Goal: Information Seeking & Learning: Find specific fact

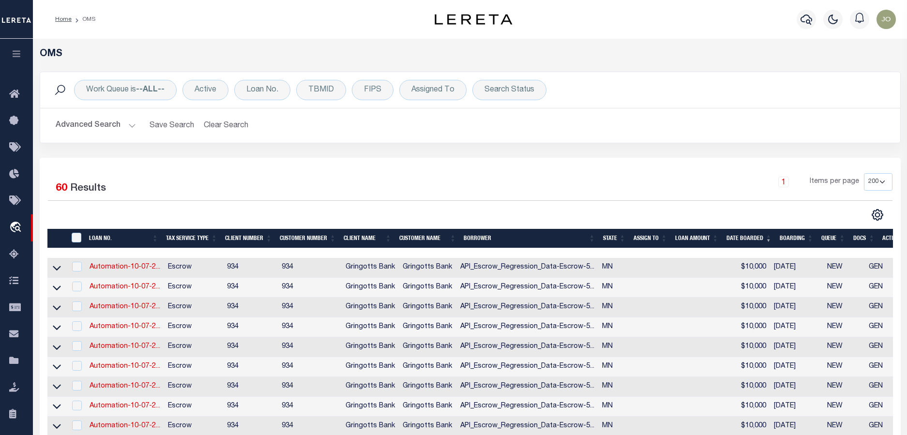
select select "200"
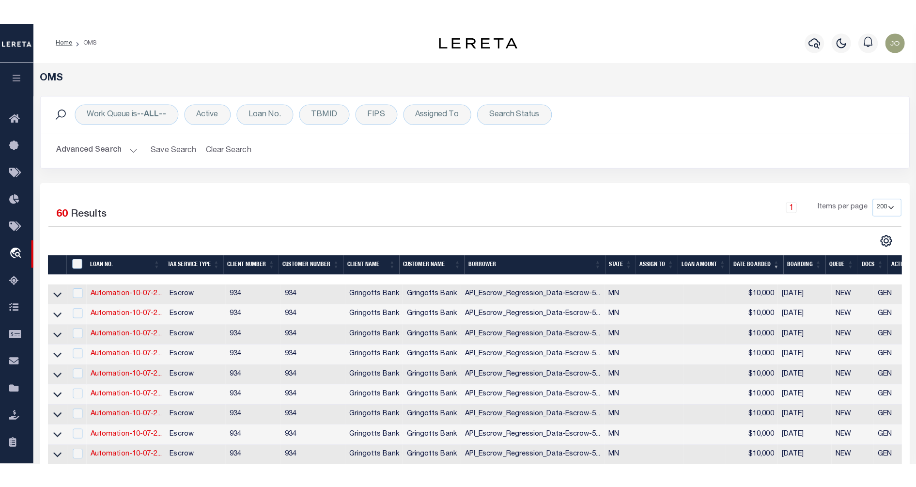
scroll to position [121, 0]
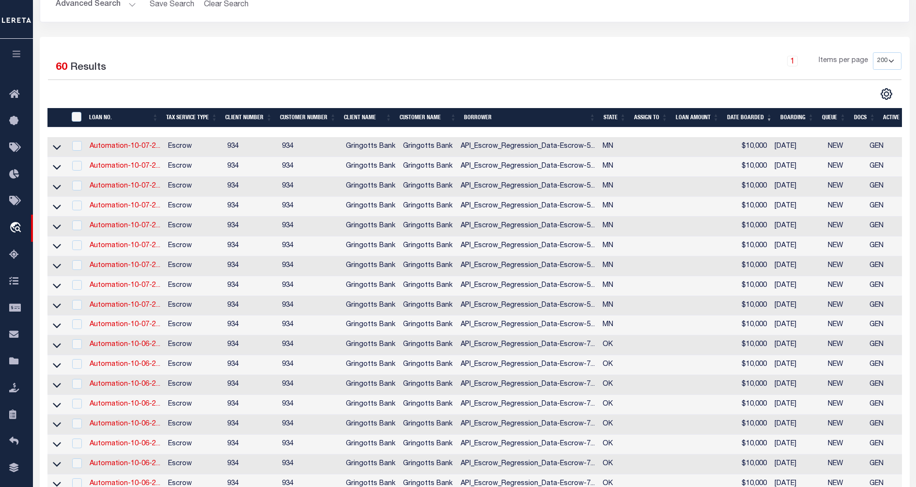
click at [13, 56] on icon "button" at bounding box center [16, 53] width 11 height 9
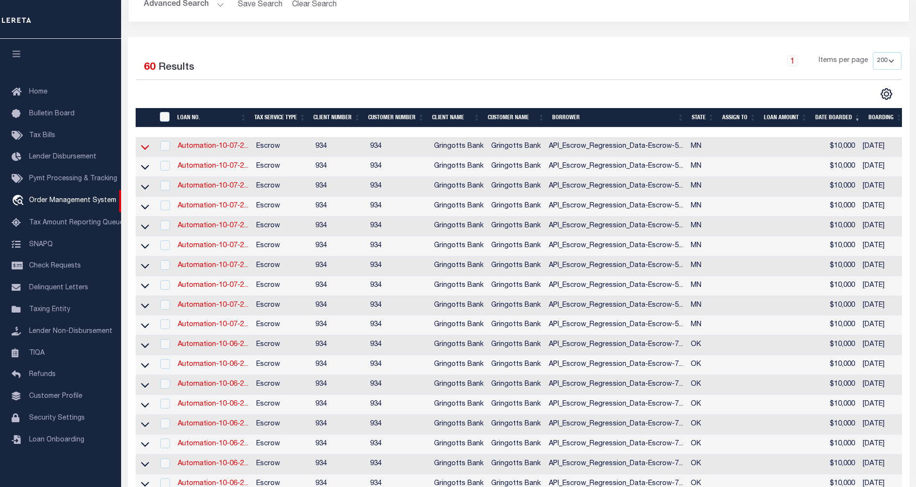
click at [147, 149] on icon at bounding box center [145, 147] width 8 height 5
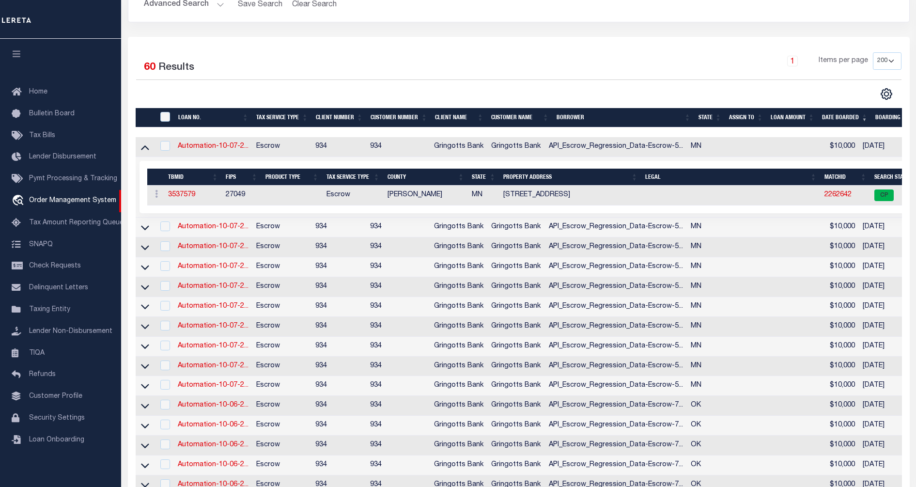
click at [401, 197] on td "[PERSON_NAME]" at bounding box center [425, 195] width 84 height 20
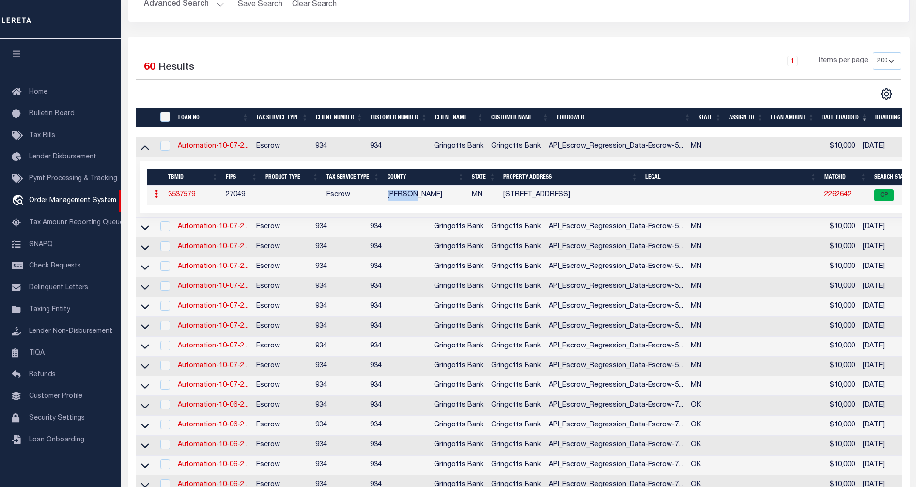
click at [401, 197] on td "[PERSON_NAME]" at bounding box center [425, 195] width 84 height 20
copy td "[PERSON_NAME]"
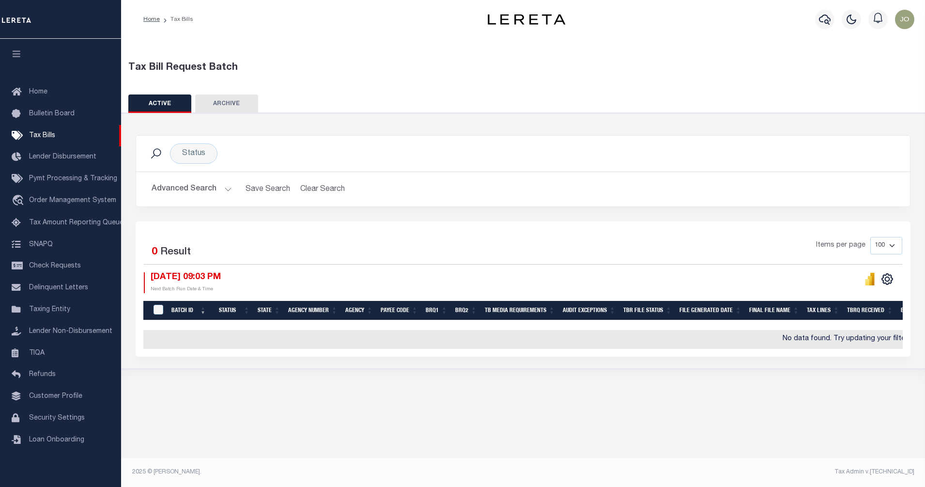
click at [468, 267] on div "Selected 0 Result Items per page 100 200 500 1000 10/06/2025 09:03 PM Next Batc…" at bounding box center [523, 265] width 774 height 56
click at [211, 185] on button "Advanced Search" at bounding box center [192, 189] width 80 height 19
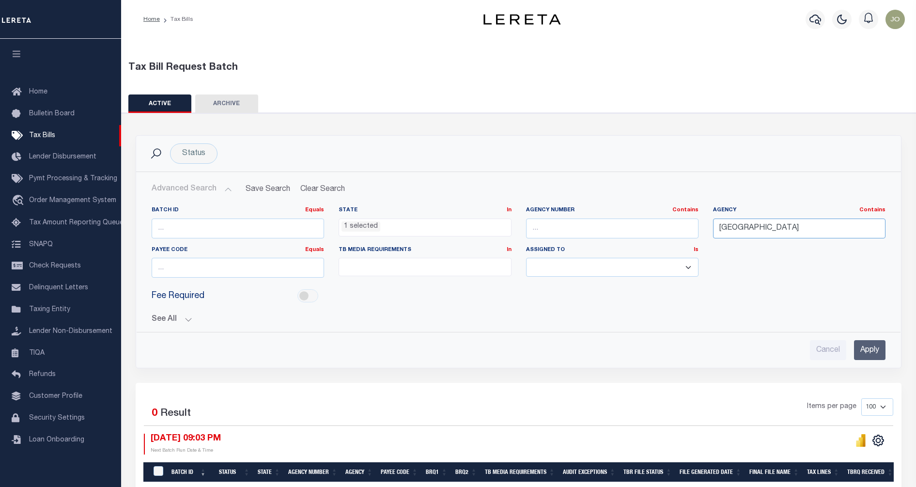
click at [745, 229] on input "CLEVELAND" at bounding box center [799, 228] width 172 height 20
paste input "Goodhue"
type input "Goodhue"
click at [361, 231] on li "1 selected" at bounding box center [360, 226] width 39 height 11
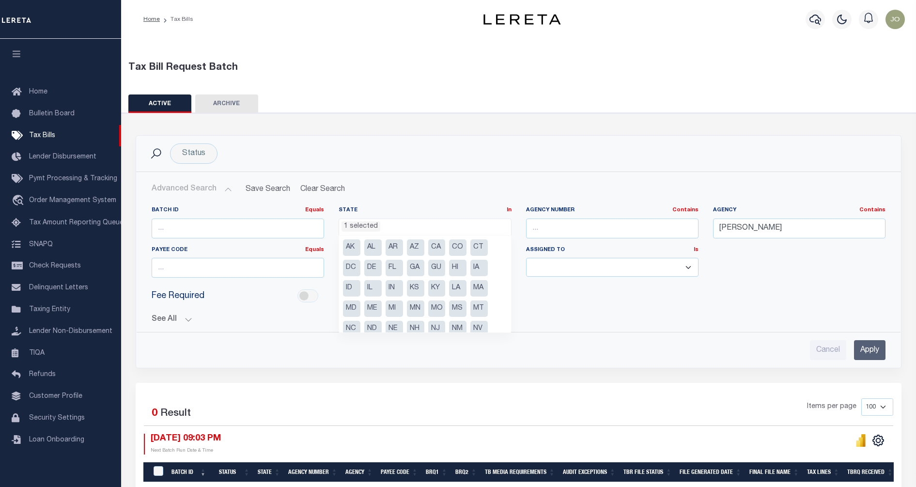
scroll to position [49, 0]
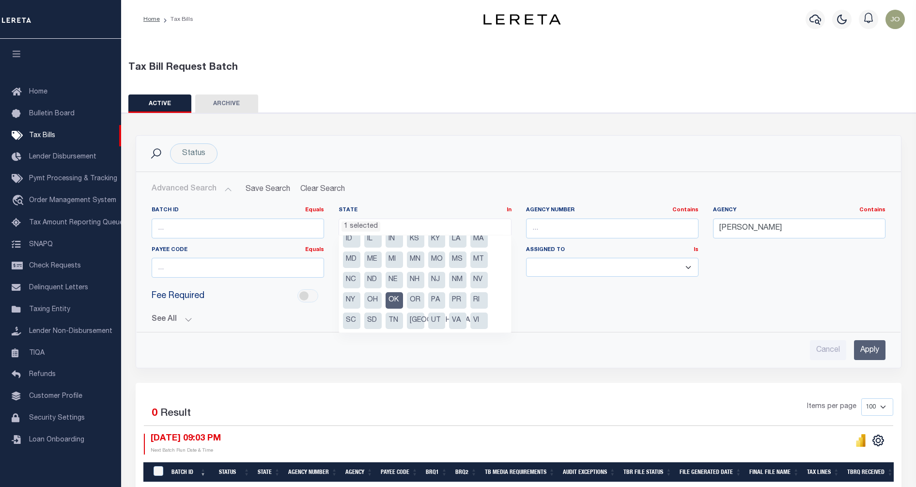
click at [362, 229] on li "1 selected" at bounding box center [360, 226] width 39 height 11
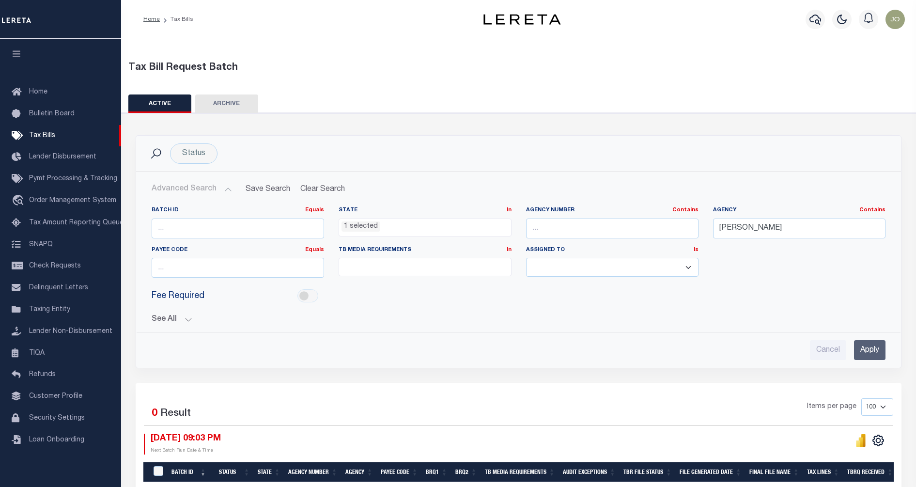
click at [362, 229] on li "1 selected" at bounding box center [360, 226] width 39 height 11
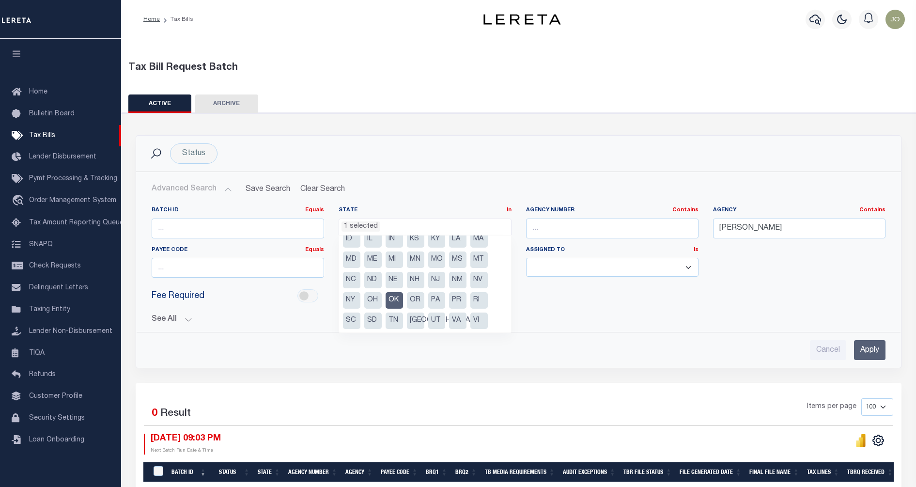
click at [394, 303] on li "OK" at bounding box center [393, 300] width 17 height 16
select select
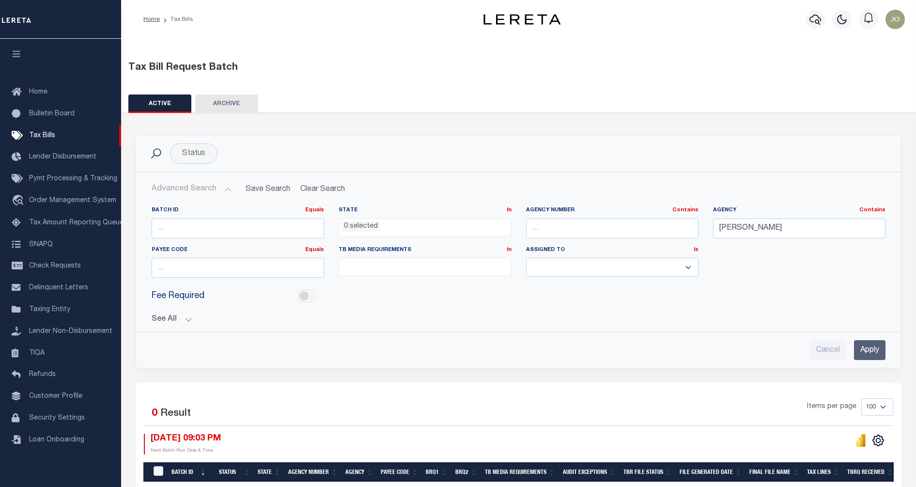
click at [862, 352] on input "Apply" at bounding box center [869, 350] width 31 height 20
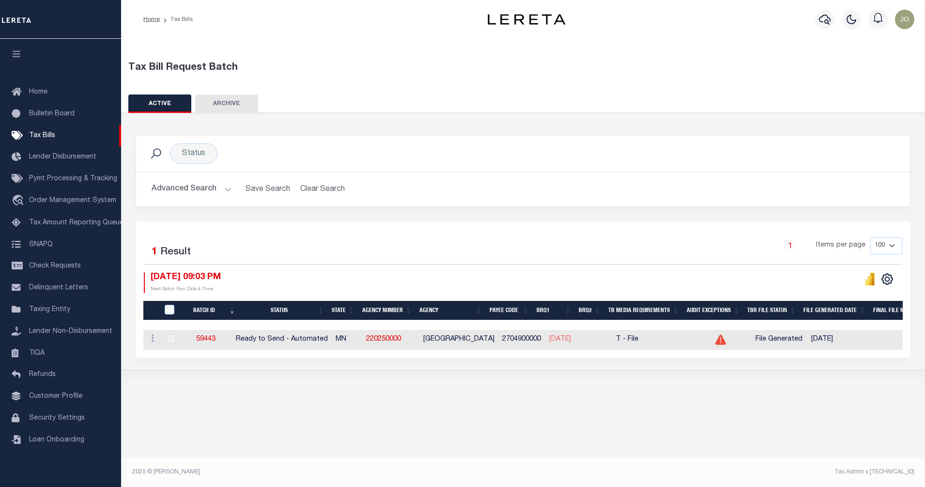
click at [707, 370] on div "Status Search Advanced Search Save Search Clear Search Equals" at bounding box center [523, 241] width 813 height 257
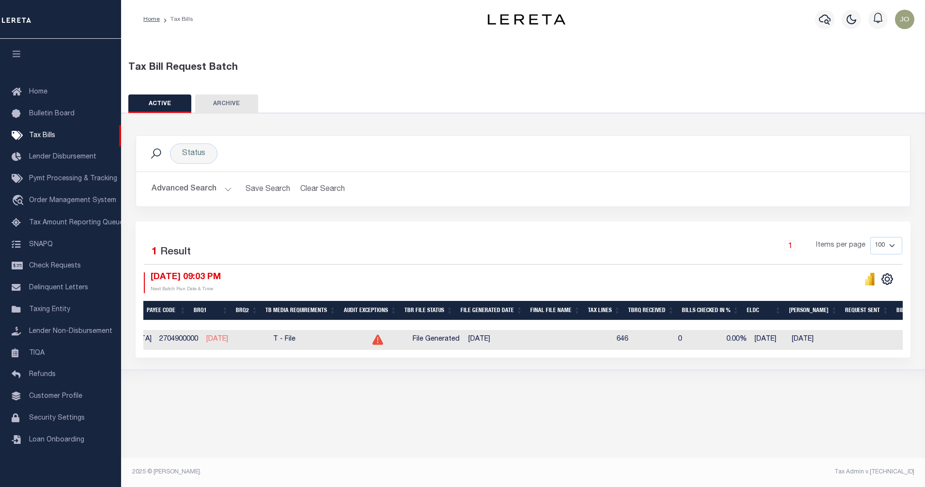
scroll to position [0, 352]
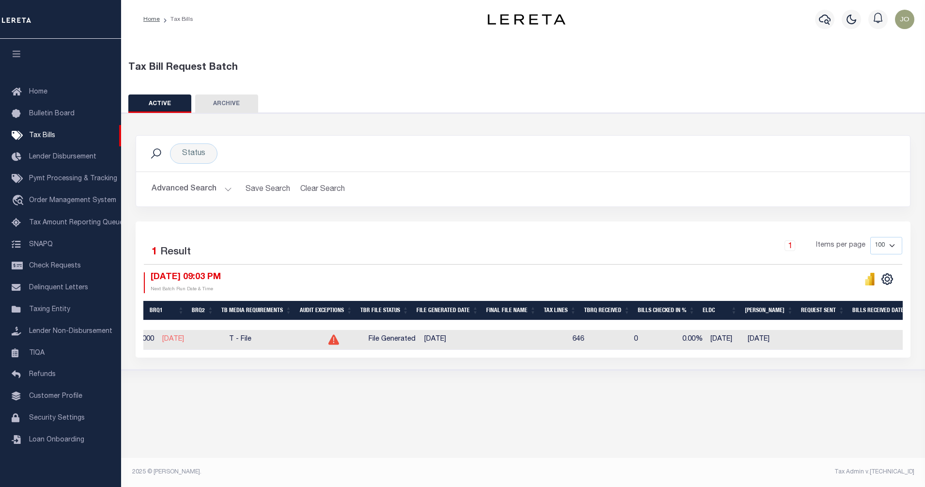
click at [584, 339] on td "646" at bounding box center [568, 340] width 40 height 20
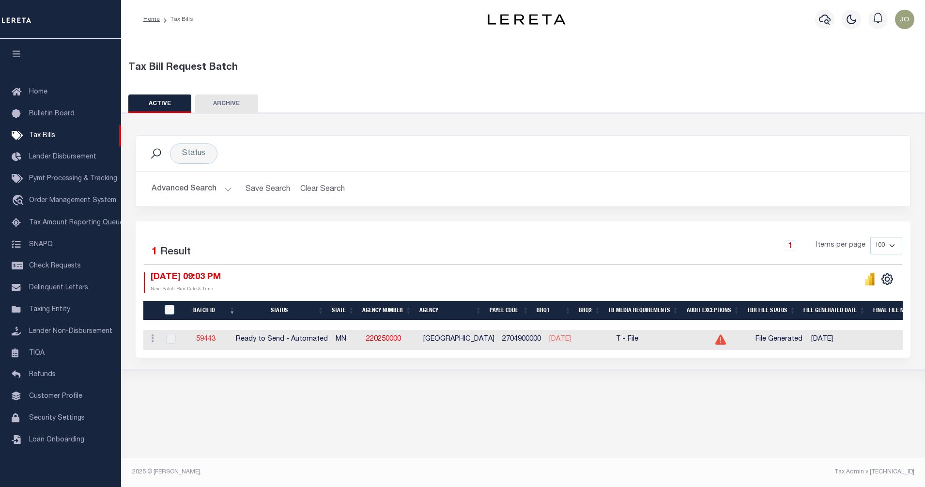
click at [214, 339] on link "59443" at bounding box center [205, 339] width 19 height 7
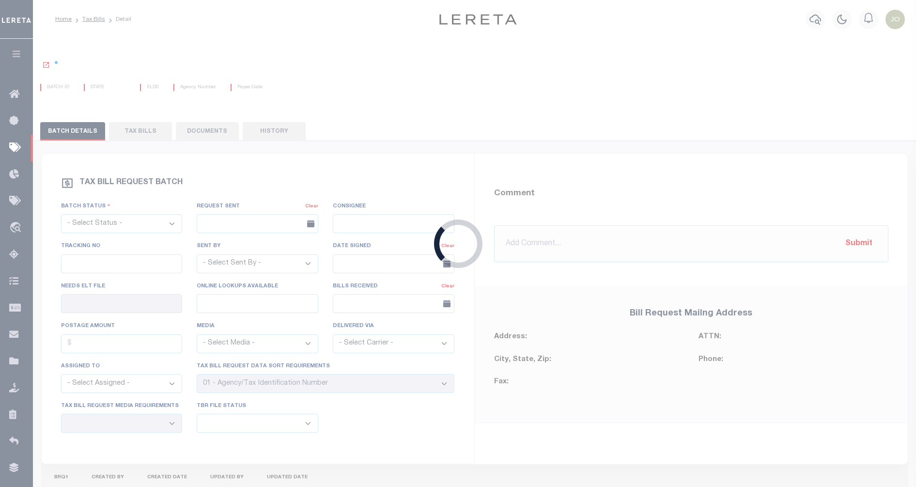
select select "RTA"
type input "No"
type input "Yes"
select select "22"
select select "2"
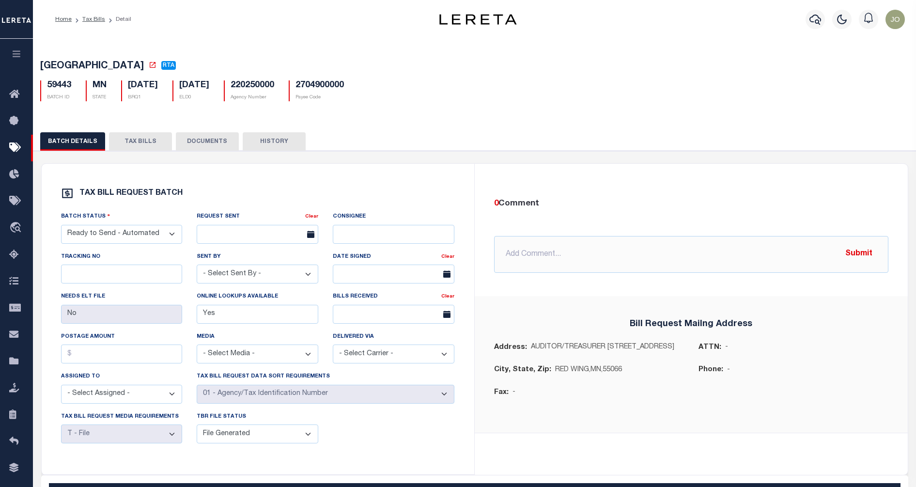
click at [129, 142] on button "TAX BILLS" at bounding box center [140, 141] width 63 height 18
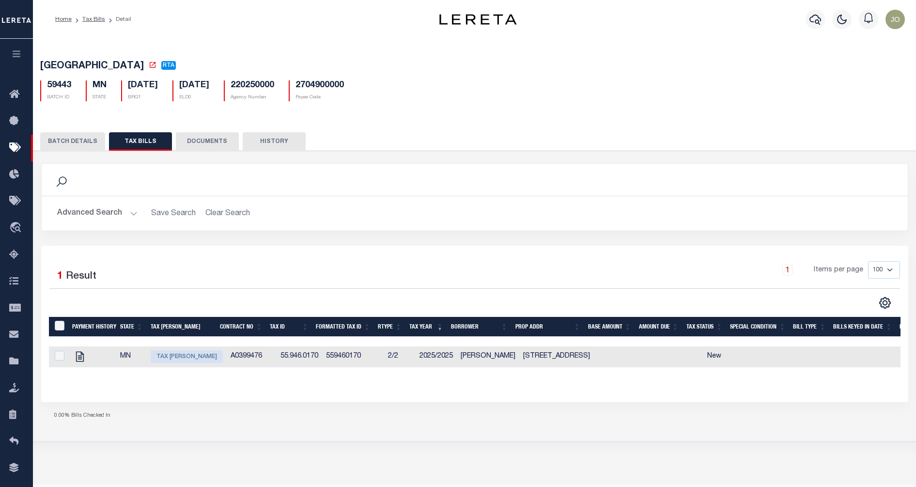
click at [124, 211] on button "Advanced Search" at bounding box center [97, 213] width 80 height 19
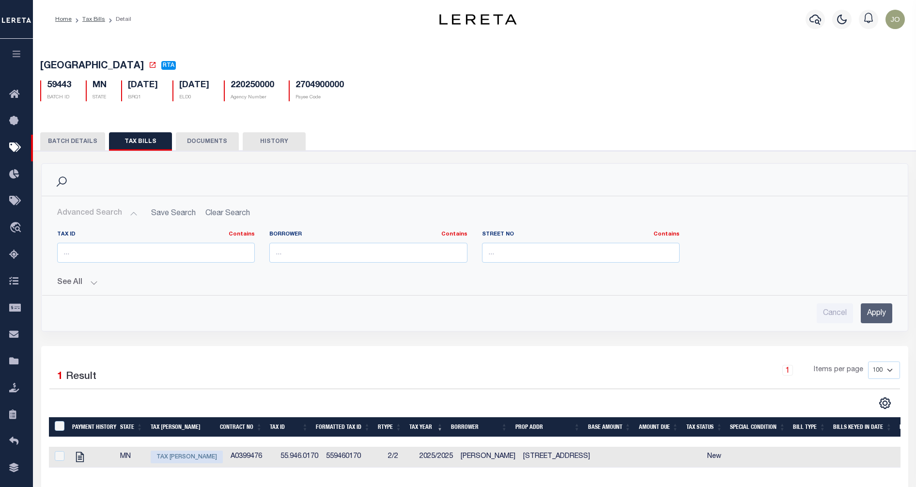
click at [124, 211] on button "Advanced Search" at bounding box center [97, 213] width 80 height 19
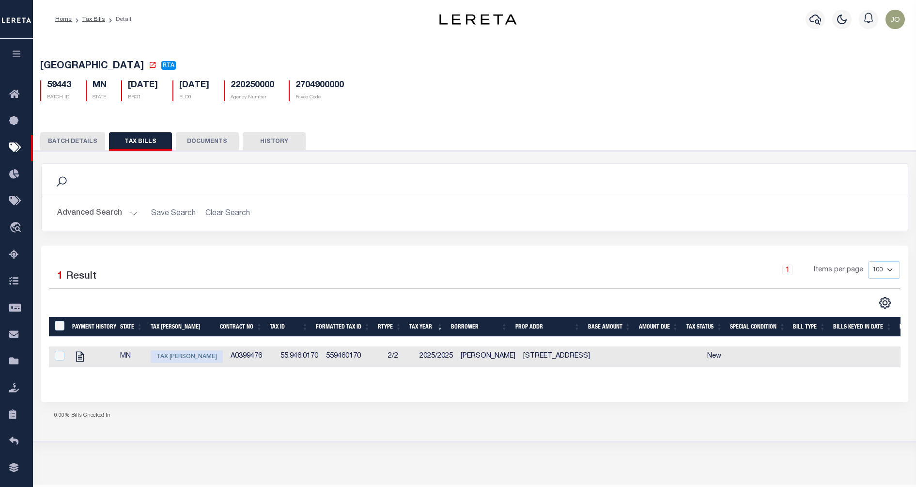
click at [81, 148] on button "BATCH DETAILS" at bounding box center [72, 141] width 65 height 18
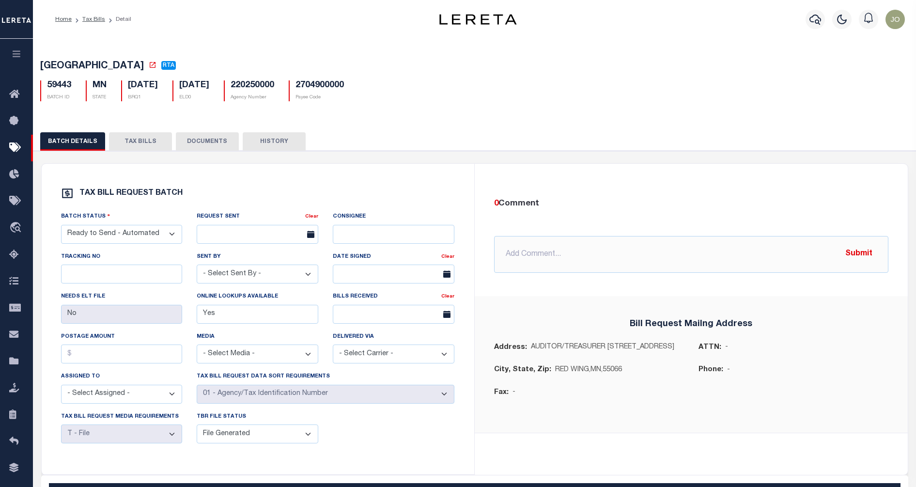
click at [153, 143] on button "TAX BILLS" at bounding box center [140, 141] width 63 height 18
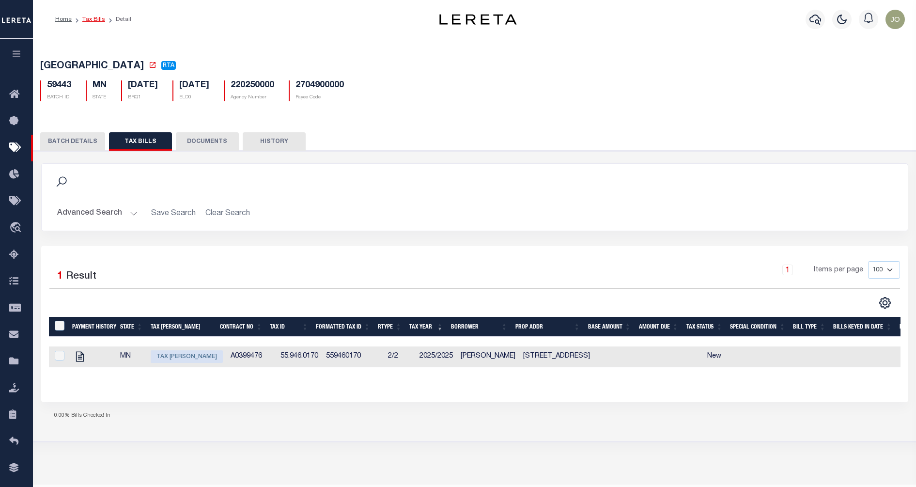
click at [102, 18] on link "Tax Bills" at bounding box center [93, 19] width 23 height 6
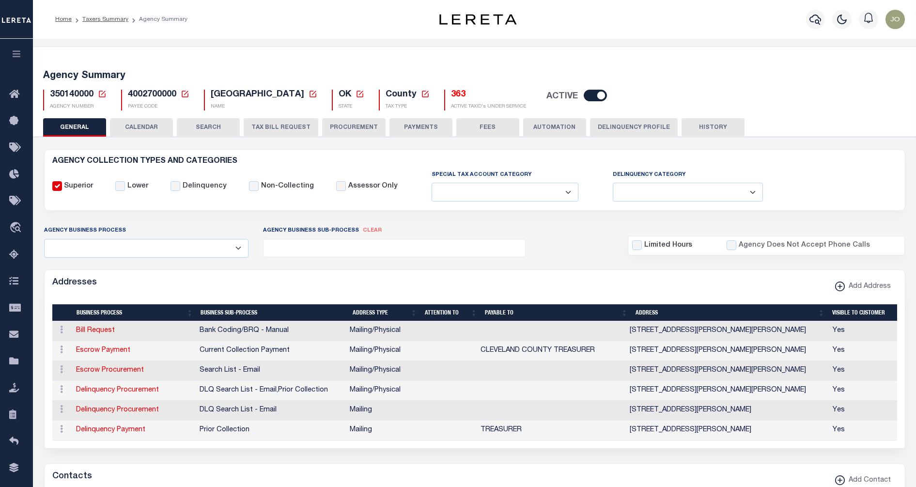
select select
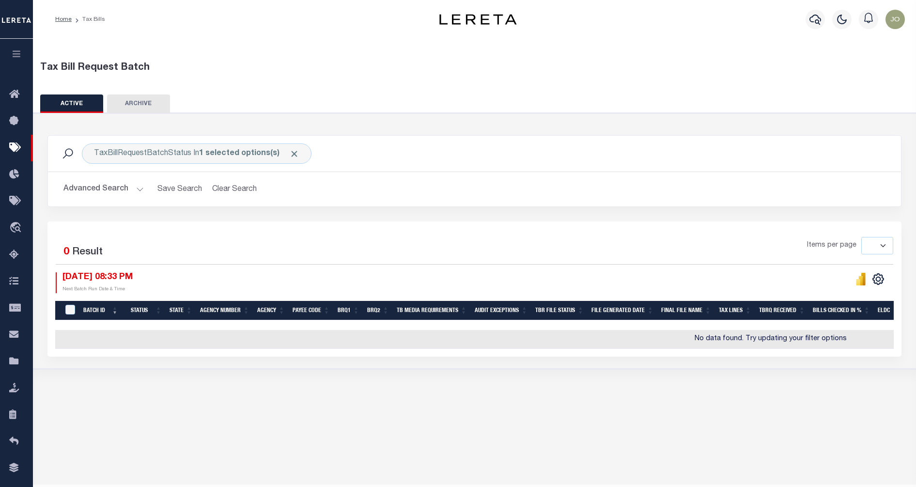
select select
click at [23, 229] on icon "travel_explore" at bounding box center [16, 228] width 15 height 13
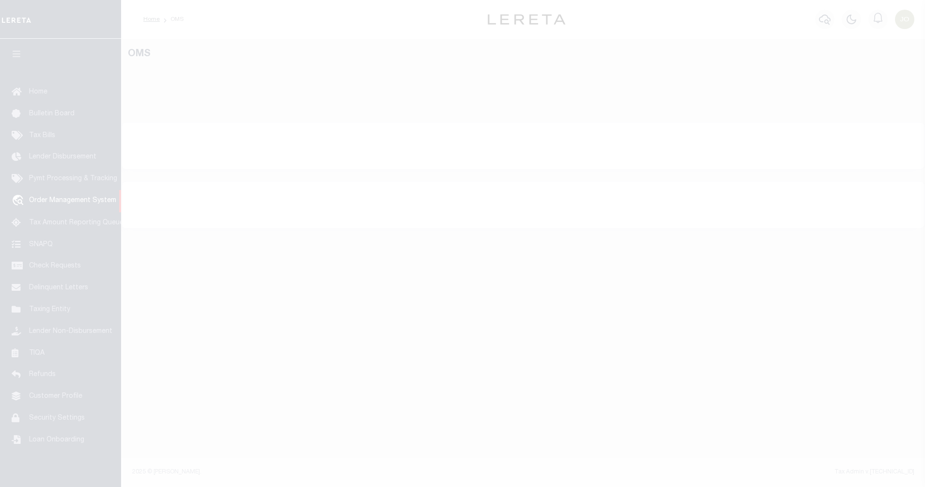
select select "200"
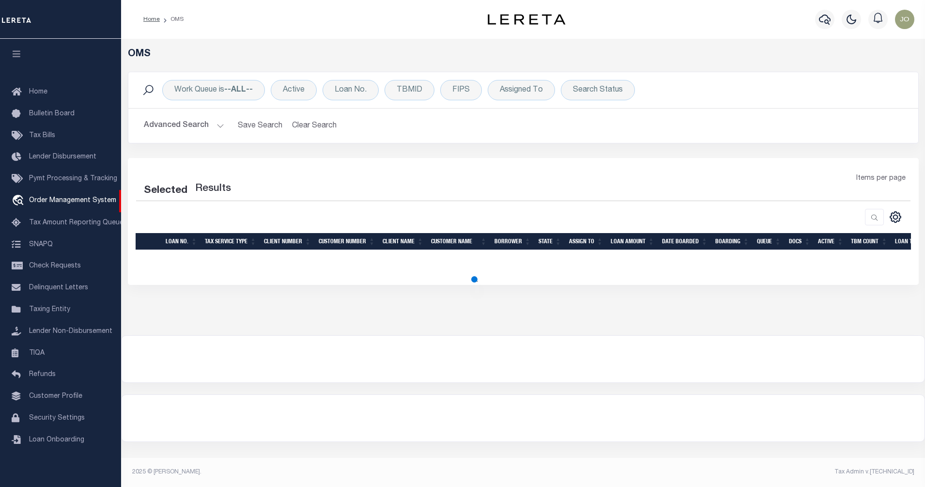
select select "200"
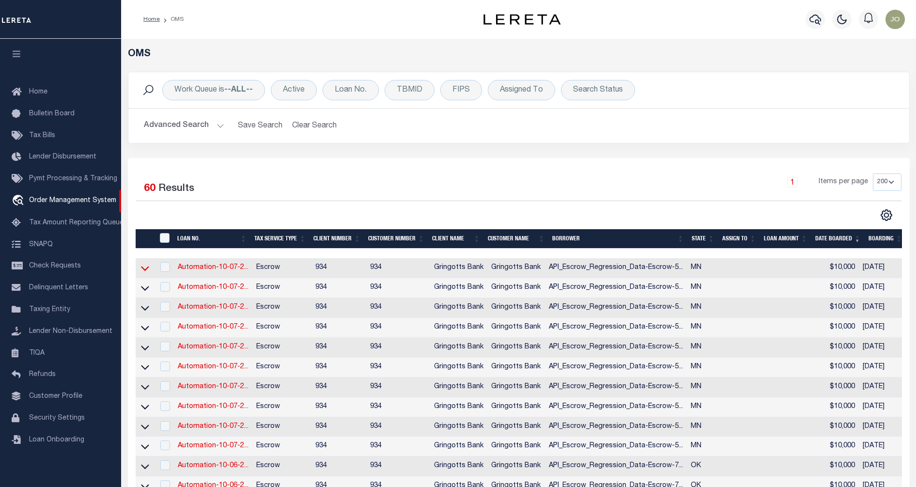
click at [141, 265] on icon at bounding box center [145, 268] width 8 height 10
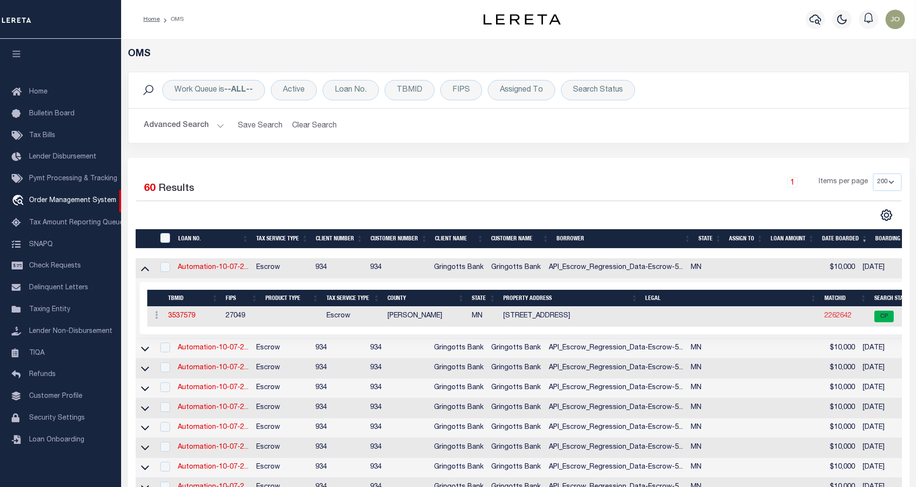
click at [824, 317] on link "2262642" at bounding box center [837, 315] width 27 height 7
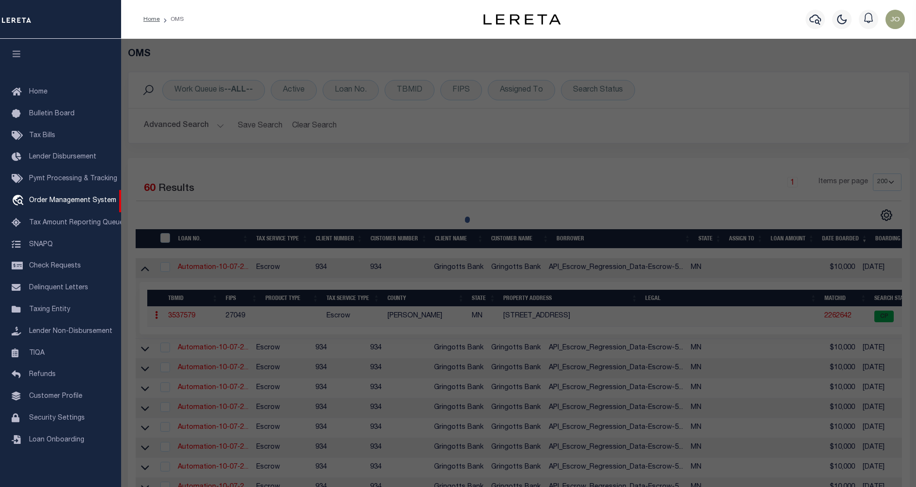
checkbox input "false"
select select "CP"
type input "AMUNDSON,ERIC W"
select select "ATL"
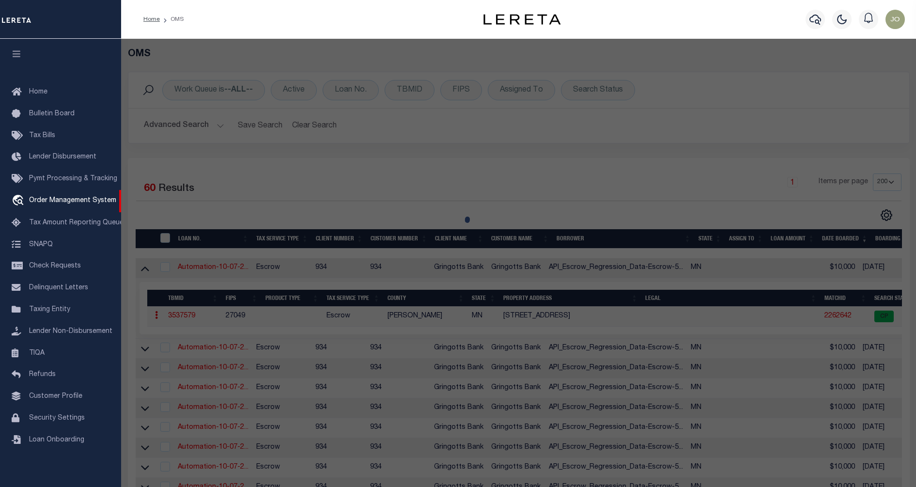
select select "ADD"
type input "716 CENTRAL AVE"
checkbox input "false"
type input "RED WING, MN 55066"
type textarea "NICHOLS SUBD LOT-002 DOC#655573 LOT 2 ID# 5-1400-00300"
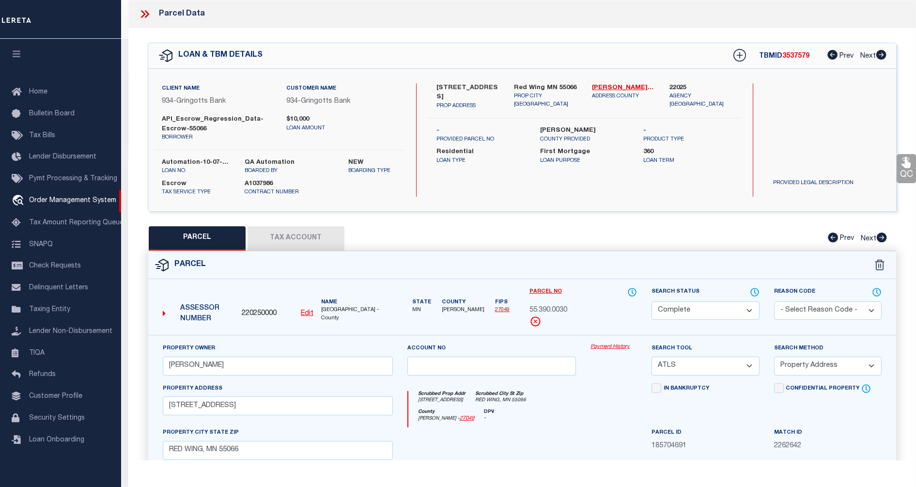
click at [315, 238] on button "Tax Account" at bounding box center [295, 238] width 97 height 24
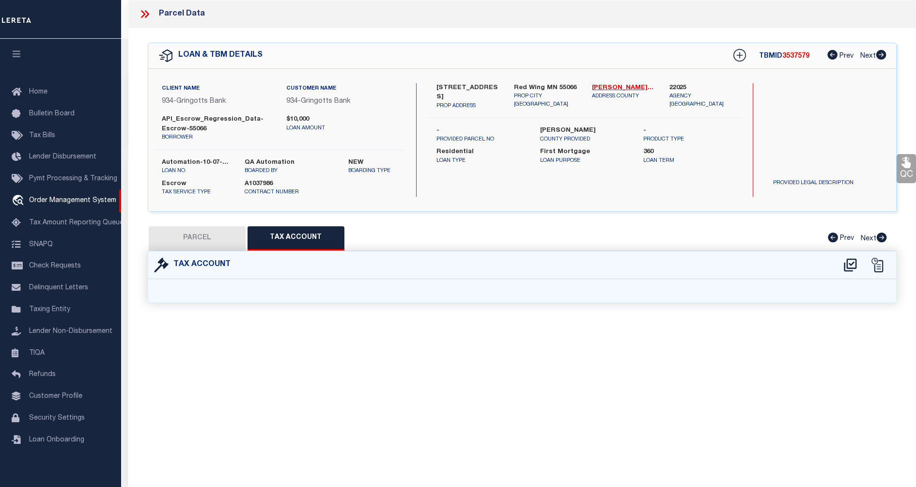
select select "100"
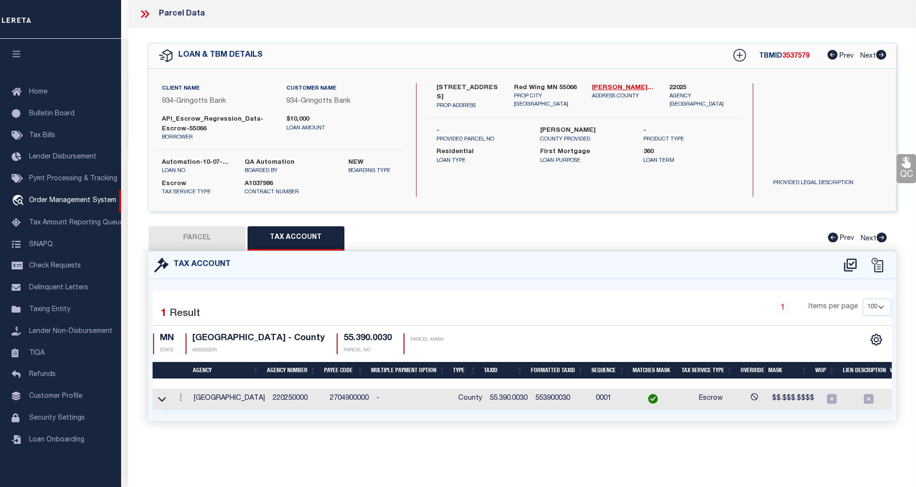
click at [337, 398] on td "2704900000" at bounding box center [349, 398] width 46 height 21
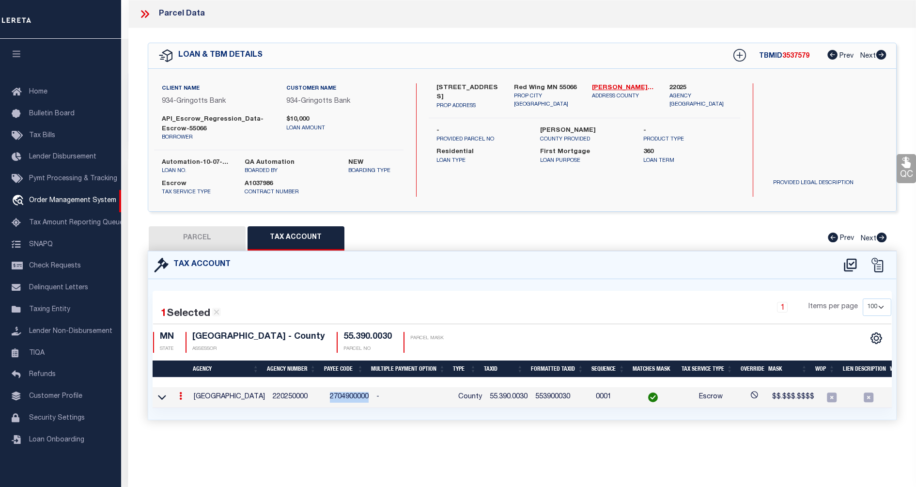
click at [337, 398] on td "2704900000" at bounding box center [349, 397] width 46 height 21
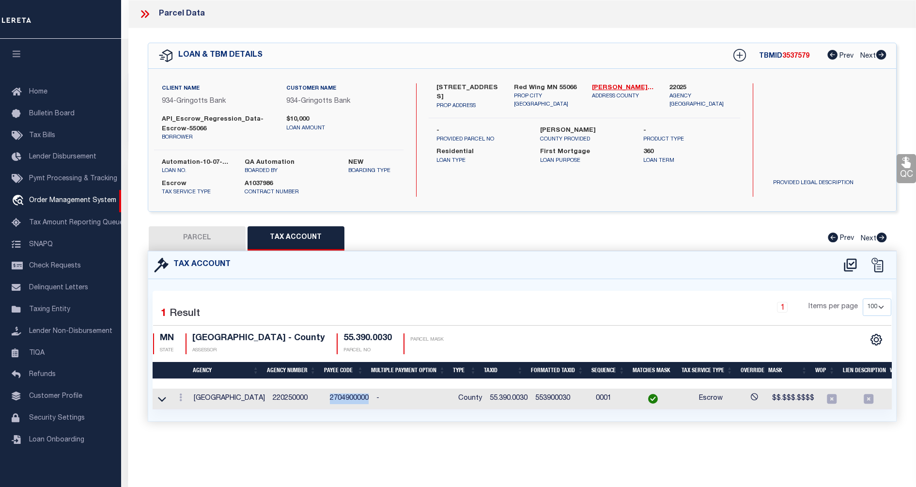
copy td "2704900000"
click at [362, 436] on div "Tax Account 1 1 1" at bounding box center [521, 348] width 763 height 194
click at [286, 398] on td "220250000" at bounding box center [297, 398] width 57 height 21
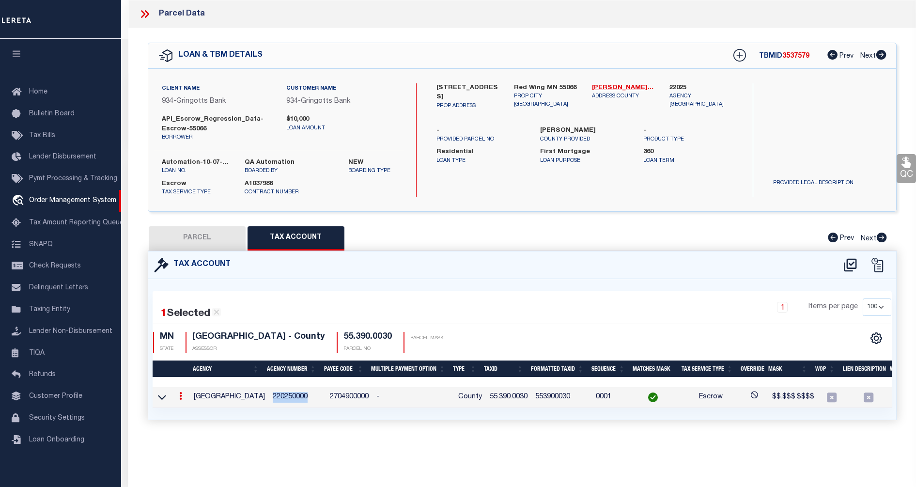
click at [286, 398] on td "220250000" at bounding box center [297, 397] width 57 height 21
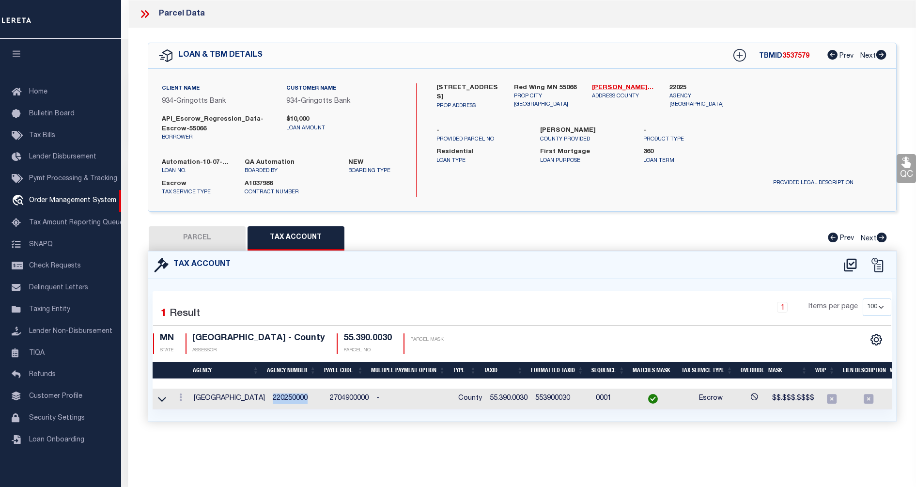
copy td "220250000"
click at [92, 196] on link "travel_explore Order Management System" at bounding box center [60, 201] width 121 height 22
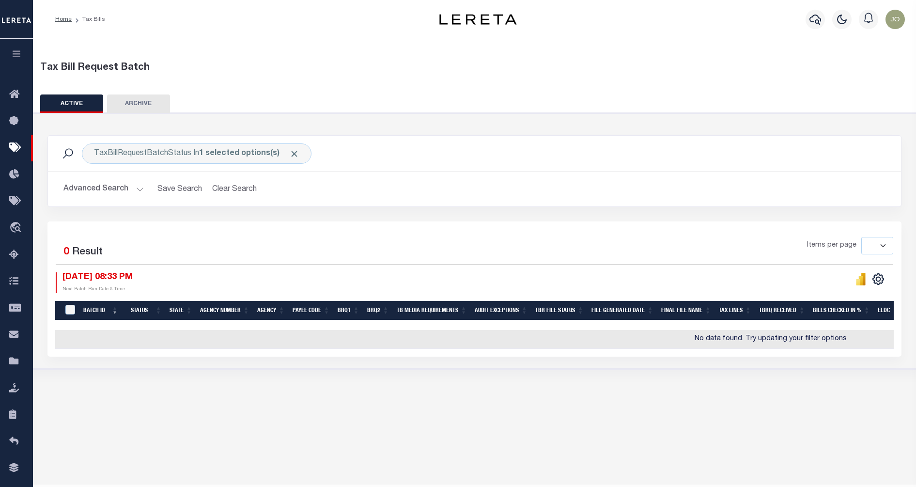
select select
click at [103, 197] on button "Advanced Search" at bounding box center [103, 189] width 80 height 19
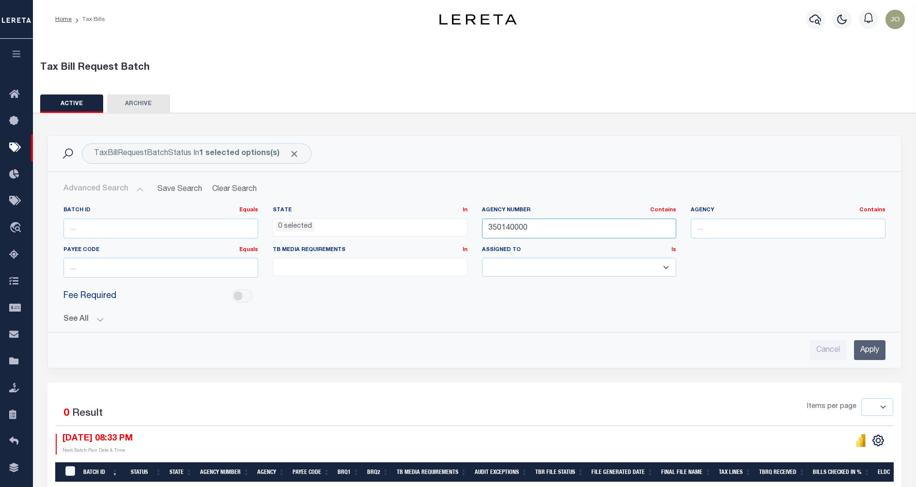
click at [510, 228] on input "350140000" at bounding box center [579, 228] width 195 height 20
paste input "22025"
type input "220250000"
click at [863, 346] on input "Apply" at bounding box center [869, 350] width 31 height 20
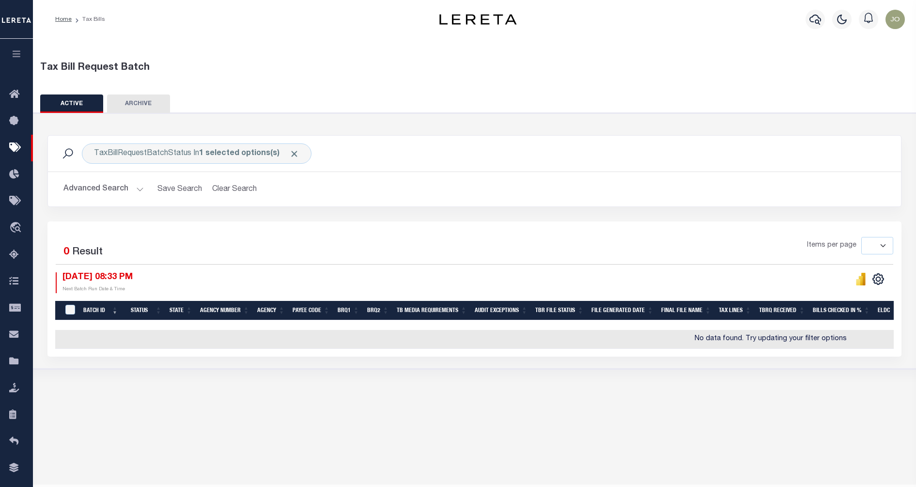
click at [115, 185] on button "Advanced Search" at bounding box center [103, 189] width 80 height 19
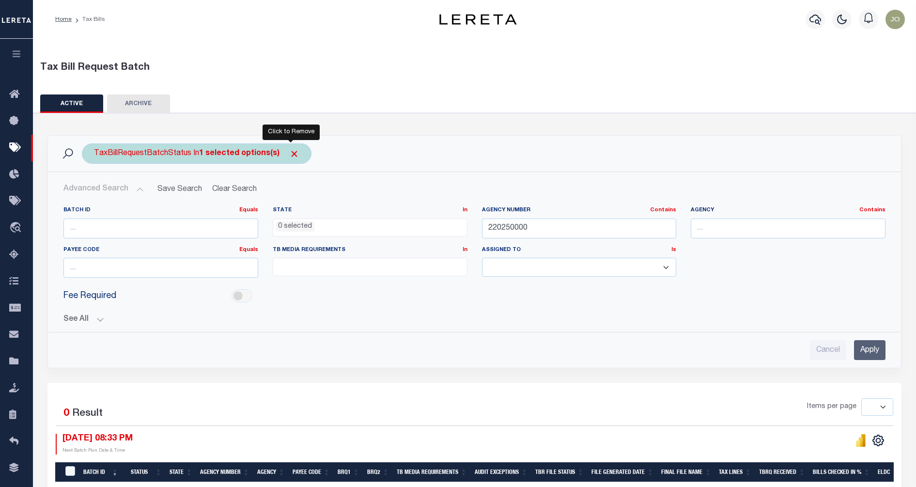
click at [289, 153] on span "Click to Remove" at bounding box center [294, 154] width 10 height 10
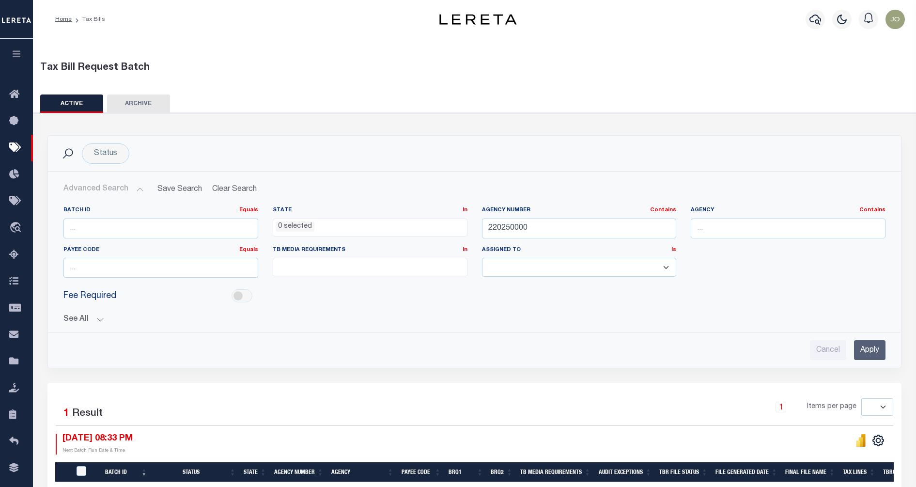
scroll to position [81, 0]
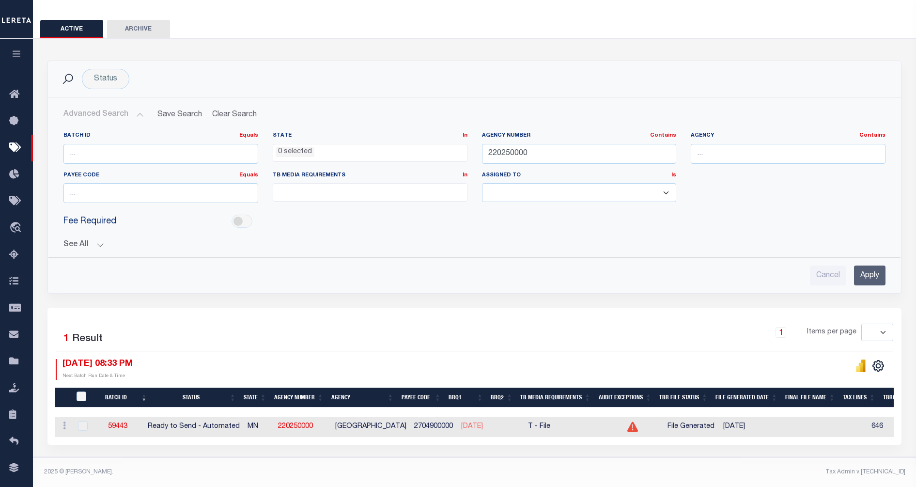
click at [575, 445] on div "Status Search Advanced Search Save Search Clear Search Equals" at bounding box center [475, 247] width 892 height 419
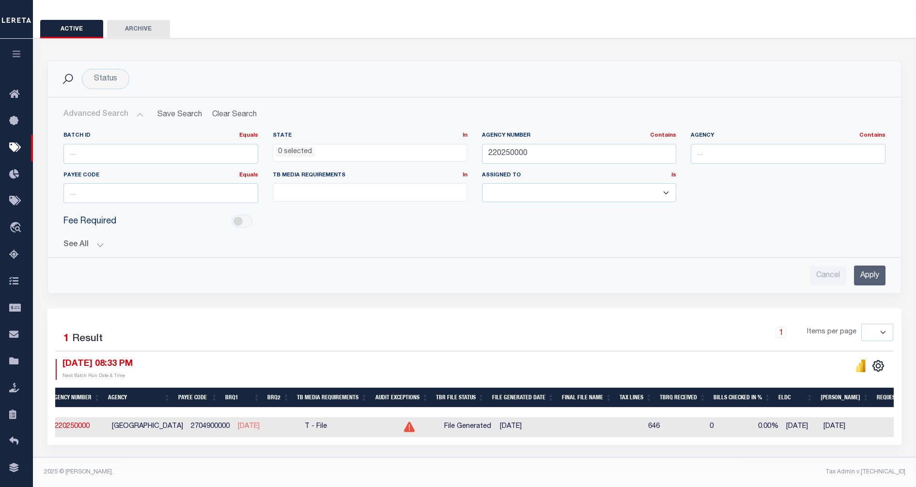
scroll to position [0, 158]
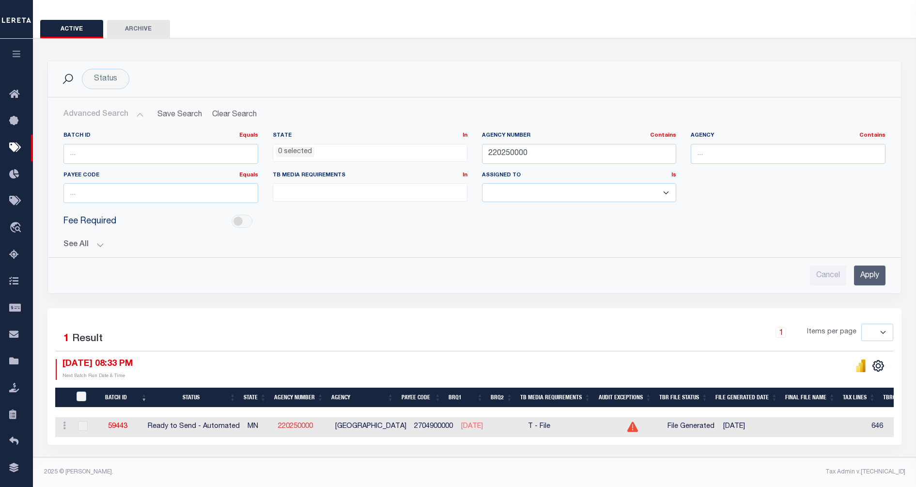
click at [303, 423] on link "220250000" at bounding box center [295, 426] width 35 height 7
click at [496, 147] on input "220250000" at bounding box center [579, 154] width 195 height 20
click at [150, 193] on input "number" at bounding box center [160, 193] width 195 height 20
click at [157, 187] on input "number" at bounding box center [160, 193] width 195 height 20
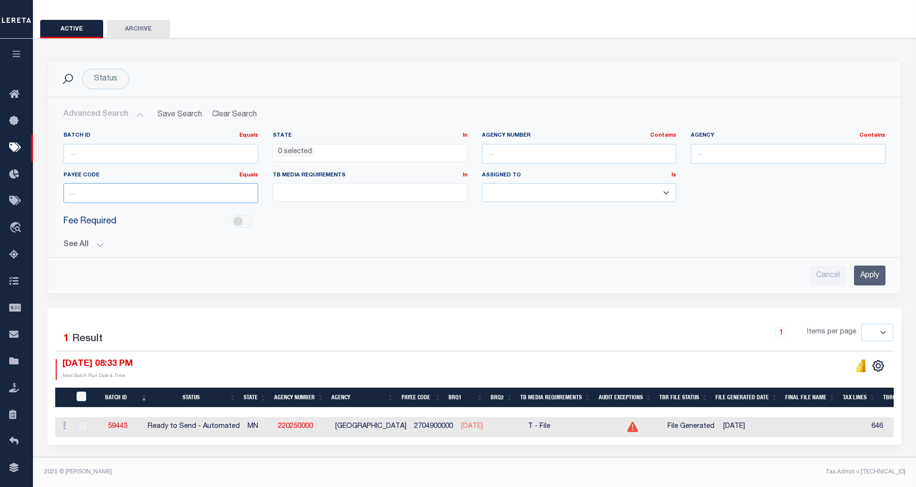
paste input "401300000"
click at [860, 265] on input "Apply" at bounding box center [869, 275] width 31 height 20
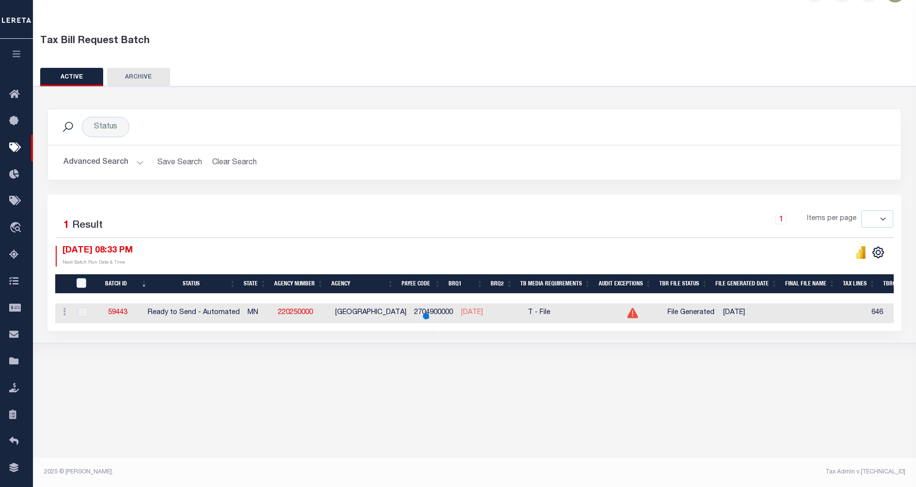
scroll to position [27, 0]
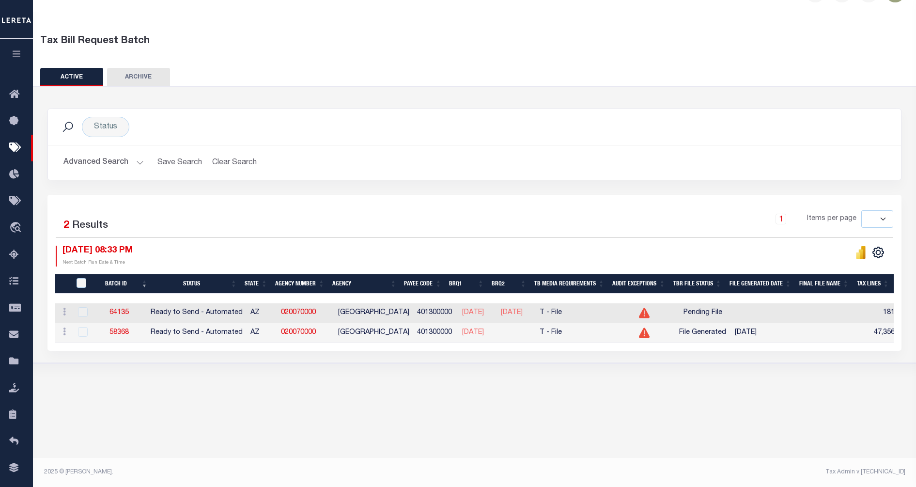
click at [134, 160] on button "Advanced Search" at bounding box center [103, 162] width 80 height 19
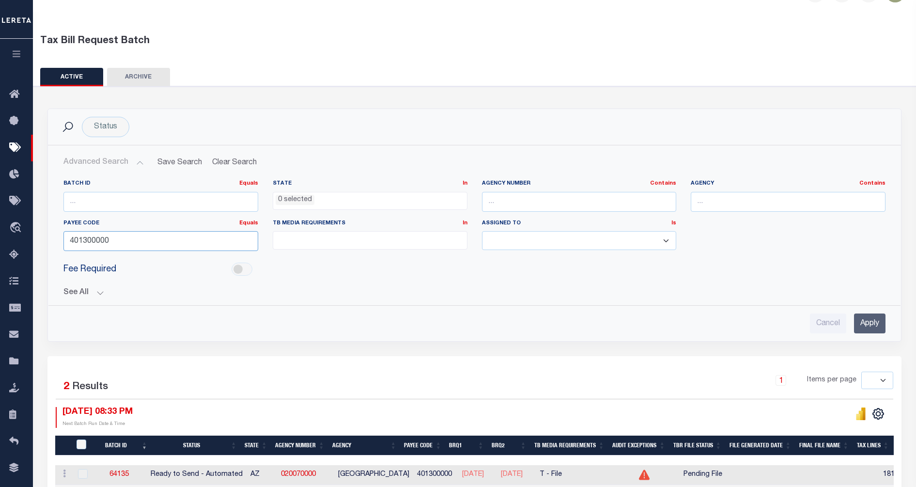
click at [87, 240] on input "401300000" at bounding box center [160, 241] width 195 height 20
paste input "84518"
click at [871, 325] on input "Apply" at bounding box center [869, 323] width 31 height 20
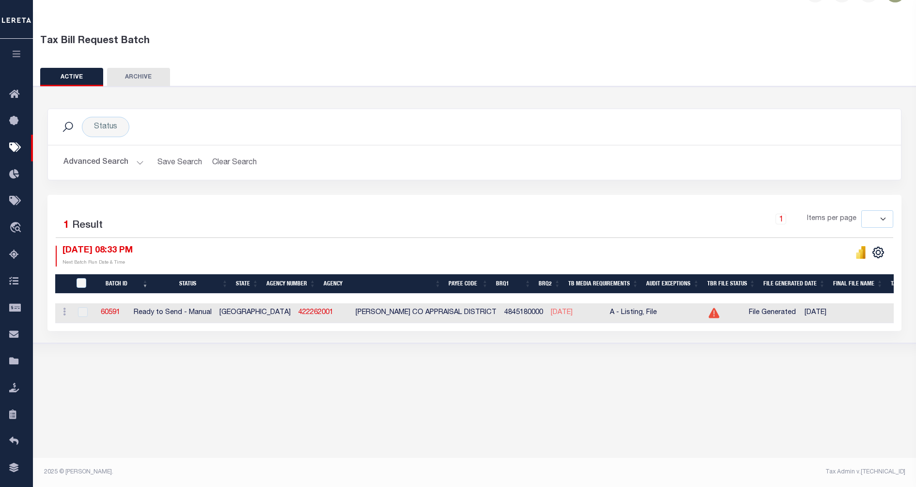
click at [741, 250] on div at bounding box center [683, 255] width 419 height 21
click at [708, 314] on icon at bounding box center [713, 313] width 11 height 10
click at [555, 372] on div "Tax Bill Request Batch ACTIVE ARCHIVE HISTORY Search" at bounding box center [474, 192] width 883 height 361
click at [130, 157] on button "Advanced Search" at bounding box center [103, 162] width 80 height 19
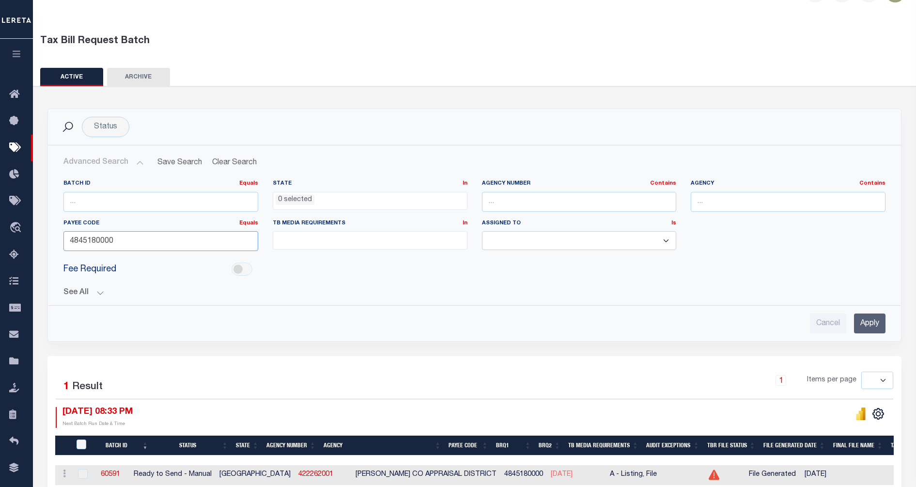
click at [123, 246] on input "4845180000" at bounding box center [160, 241] width 195 height 20
paste input "180410"
type input "1804100000"
click at [863, 325] on input "Apply" at bounding box center [869, 323] width 31 height 20
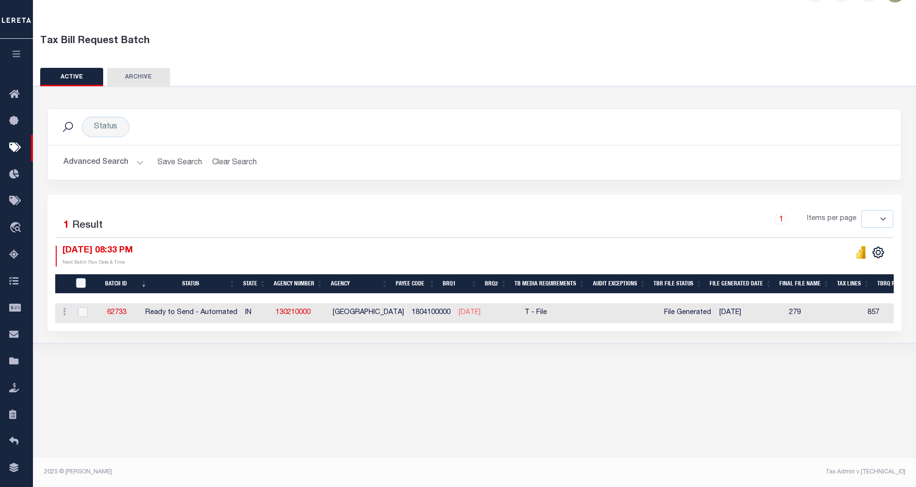
click at [519, 356] on div "Tax Bill Request Batch ACTIVE ARCHIVE HISTORY Search" at bounding box center [474, 192] width 883 height 361
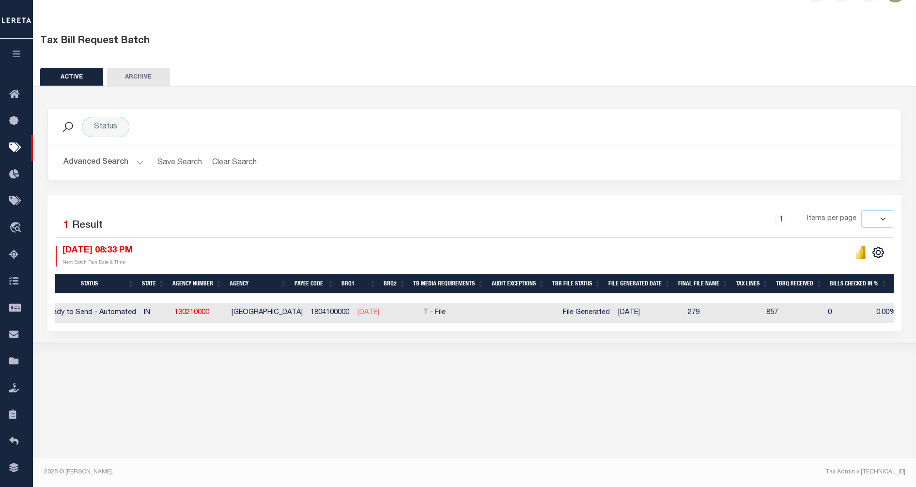
scroll to position [0, 0]
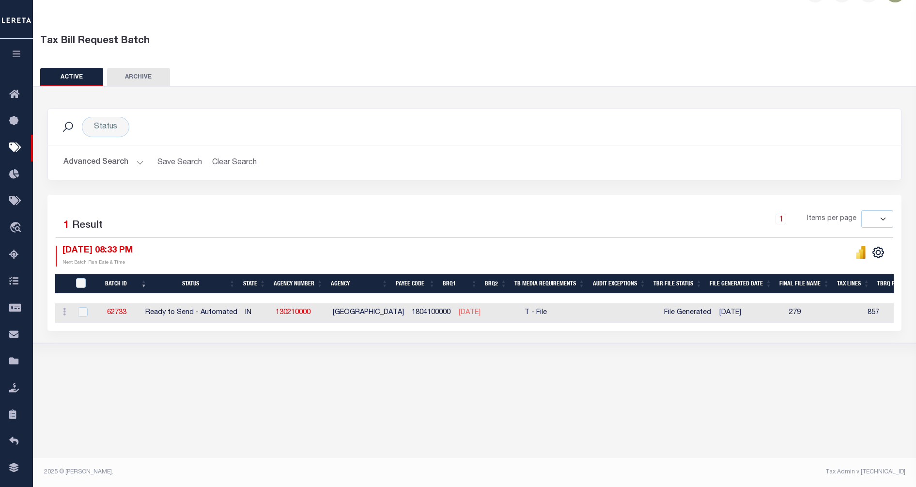
click at [551, 387] on div "Tax Bill Request Batch ACTIVE ARCHIVE HISTORY In 1" at bounding box center [474, 231] width 883 height 438
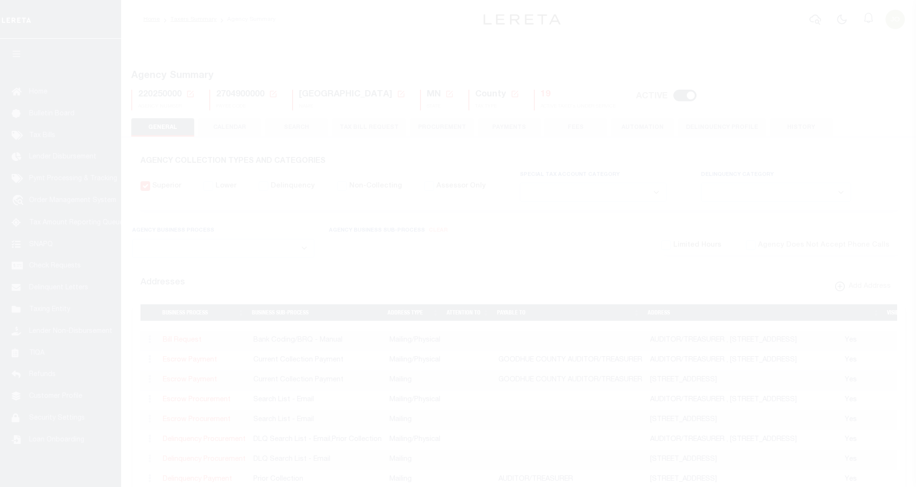
select select
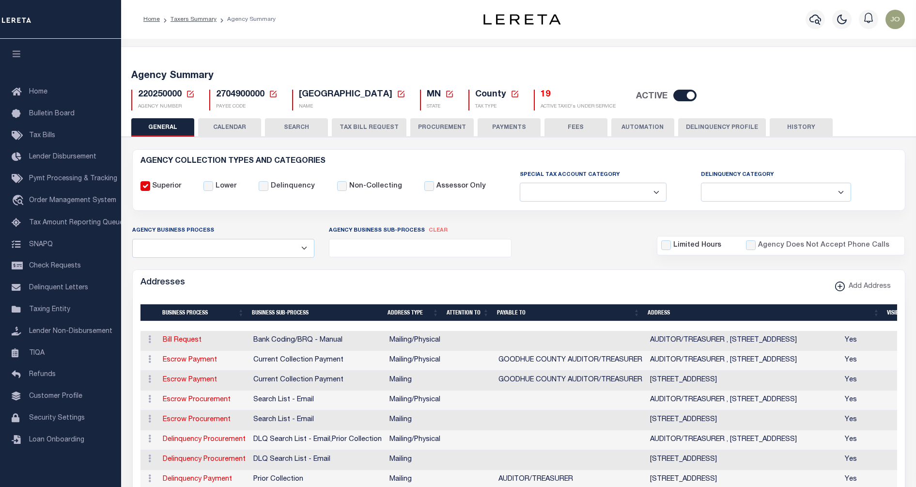
click at [245, 127] on button "CALENDAR" at bounding box center [229, 127] width 63 height 18
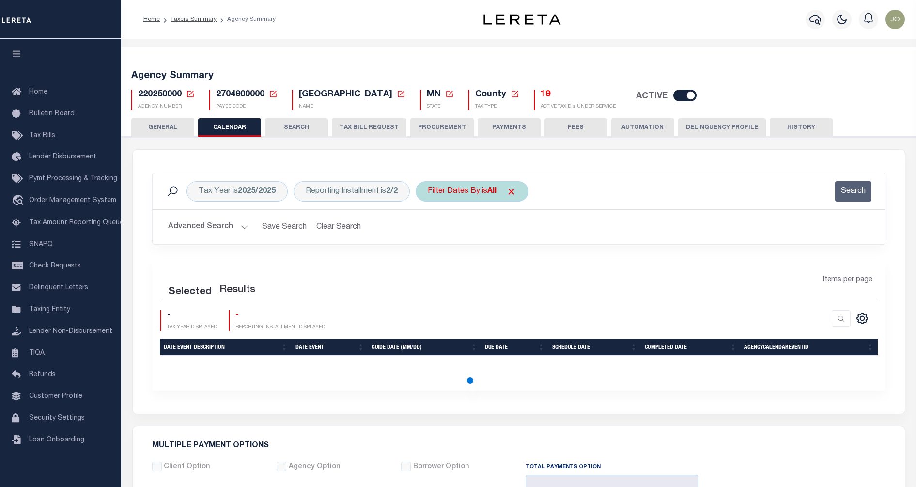
checkbox input "false"
type input "1"
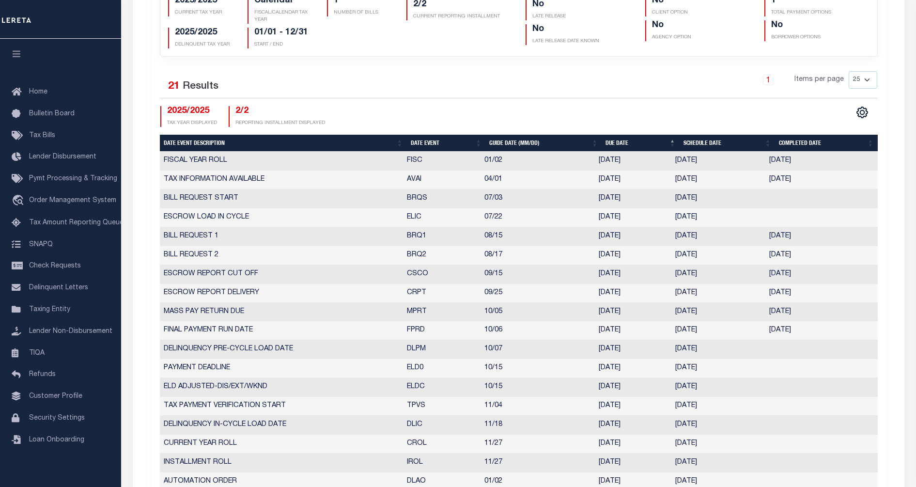
scroll to position [121, 0]
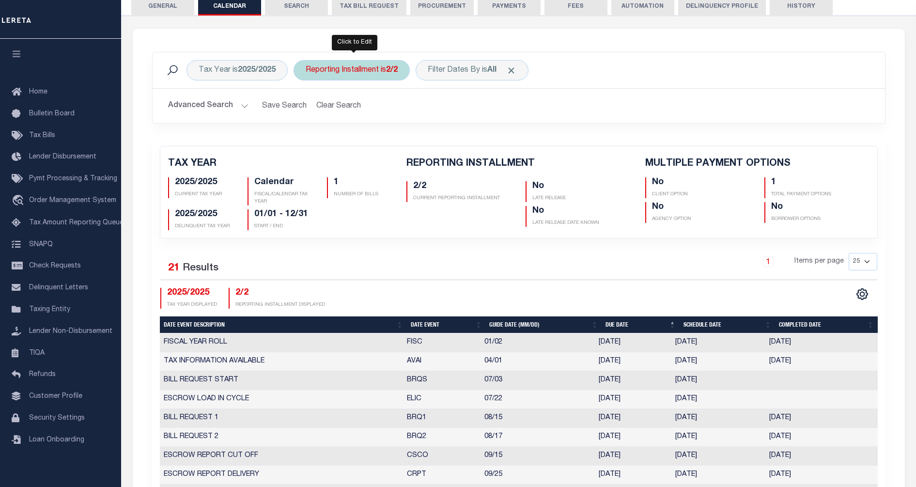
click at [355, 68] on div "Reporting Installment is 2/2" at bounding box center [351, 70] width 116 height 20
select select "2/2"
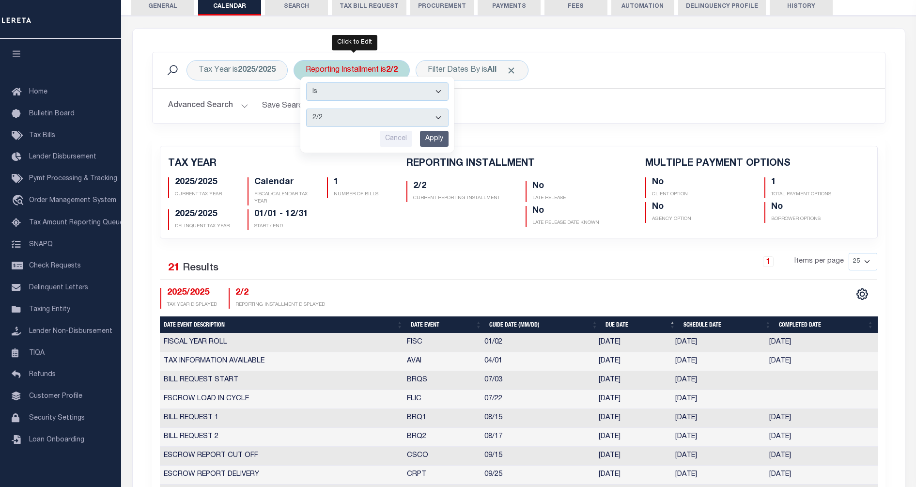
click at [357, 120] on select "1/2 2/2" at bounding box center [377, 117] width 142 height 18
click at [497, 134] on div "Tax Year is 2025/2025 Reporting Installment is 2/2 Is Contains 1/2 2/2 Cancel A…" at bounding box center [519, 95] width 748 height 86
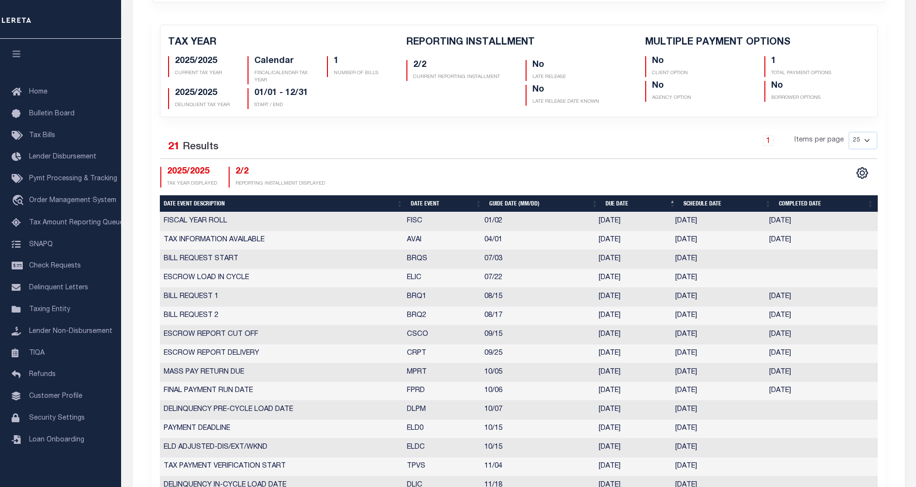
scroll to position [0, 0]
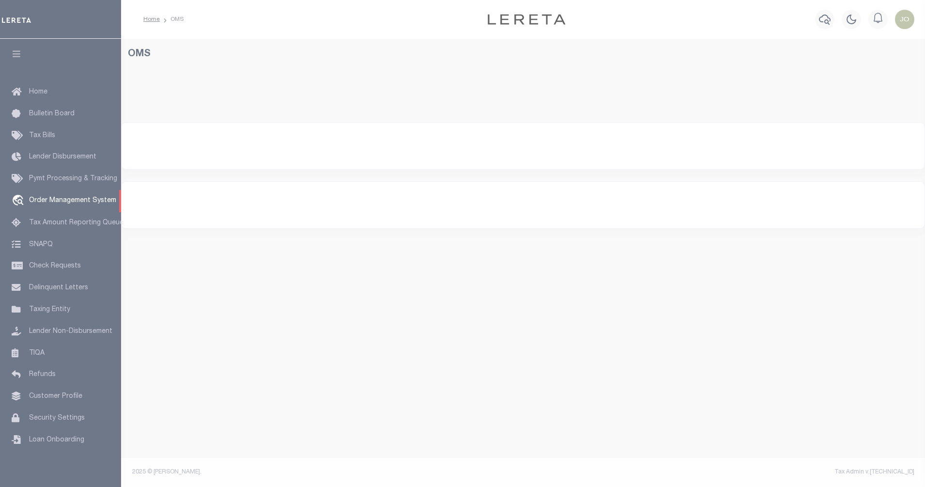
select select "200"
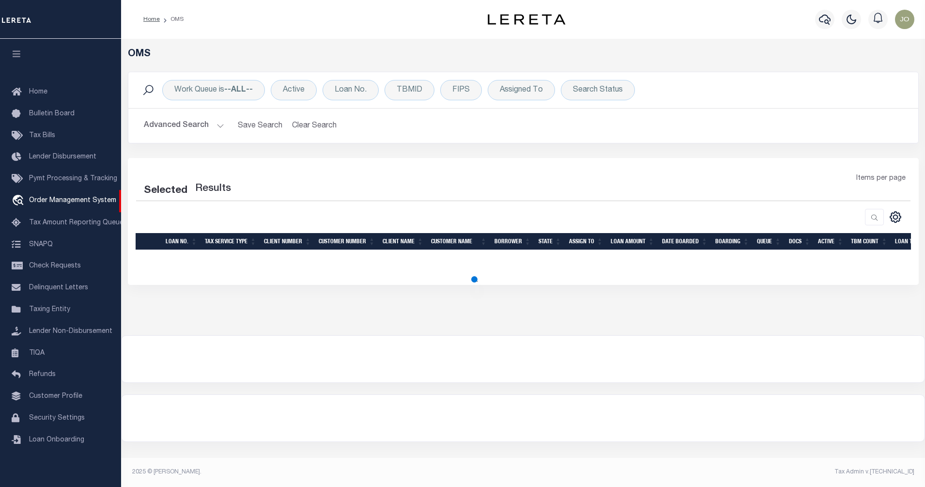
select select "200"
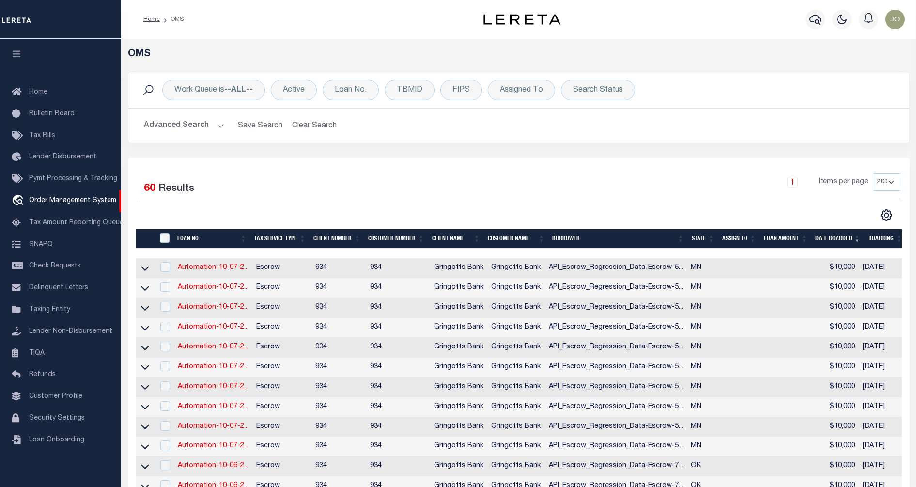
click at [639, 212] on div "CSV Export Selected Print Show Filter Show Search Columns 0: 1: 2: LOAN NO. 3: …" at bounding box center [710, 215] width 383 height 13
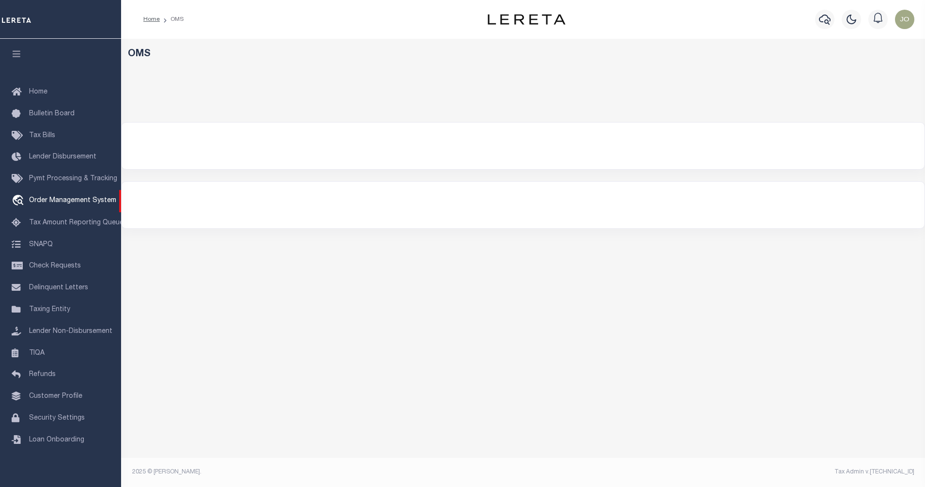
select select "200"
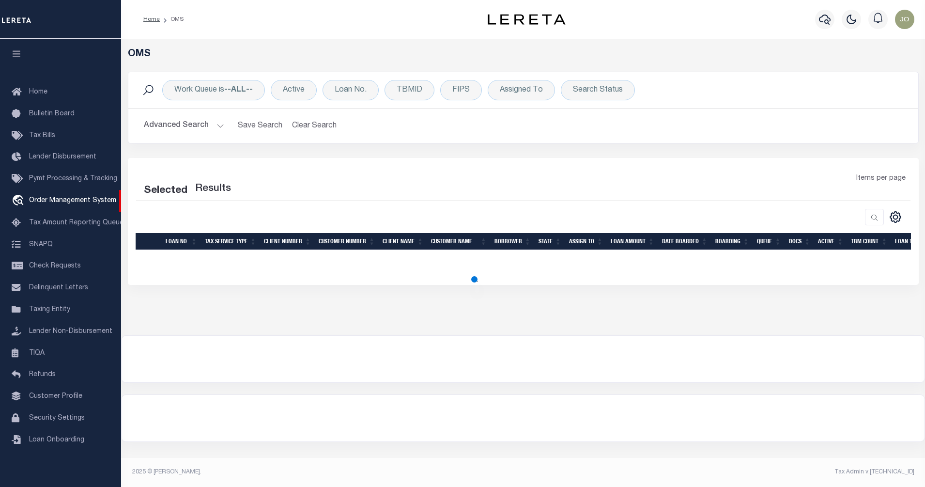
select select "200"
